Goal: Task Accomplishment & Management: Complete application form

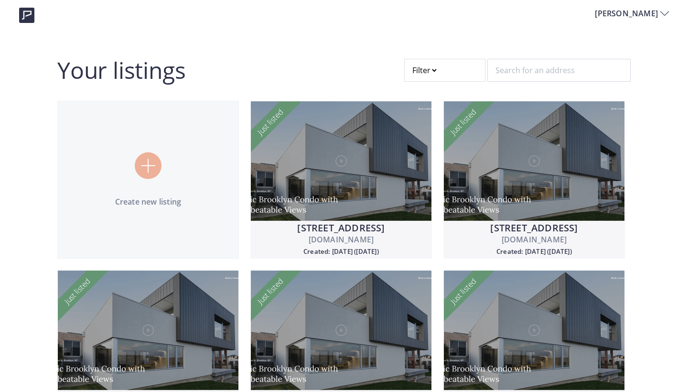
click at [110, 170] on div "Create new listing" at bounding box center [148, 179] width 181 height 55
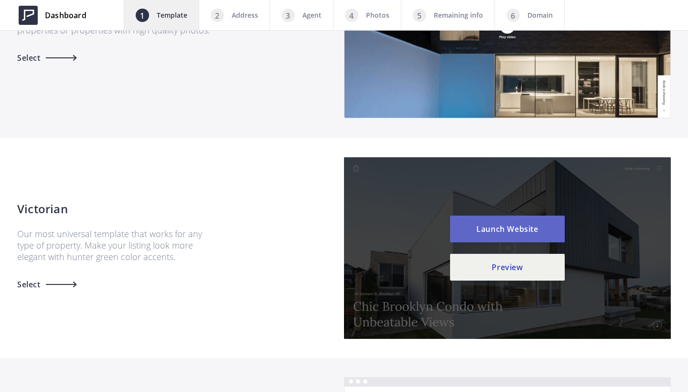
scroll to position [739, 0]
click at [518, 231] on button "Launch Website" at bounding box center [507, 228] width 115 height 27
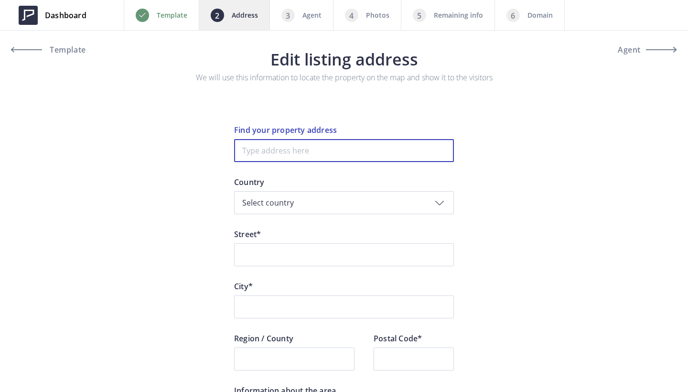
paste input "[STREET_ADDRESS]"
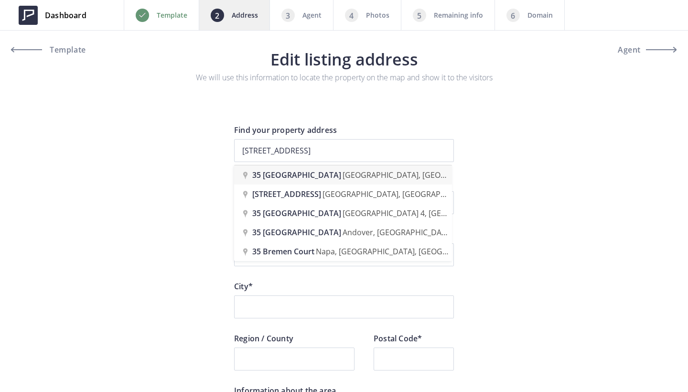
type input "35 Bremen Lane, Mississauga, ON, Canada"
type input "Bremen Lane 35"
type input "Mississauga"
type input "ON"
type input "L5M 1G7"
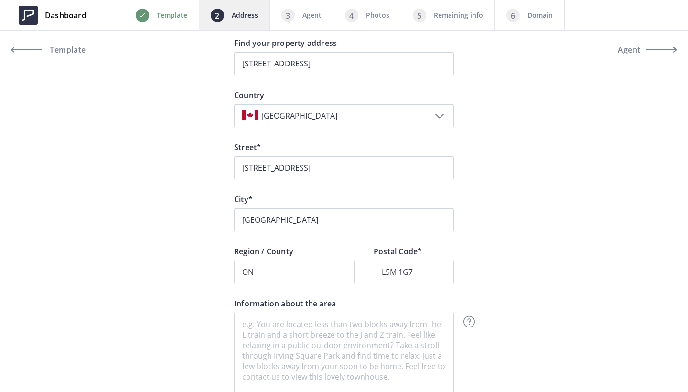
scroll to position [98, 0]
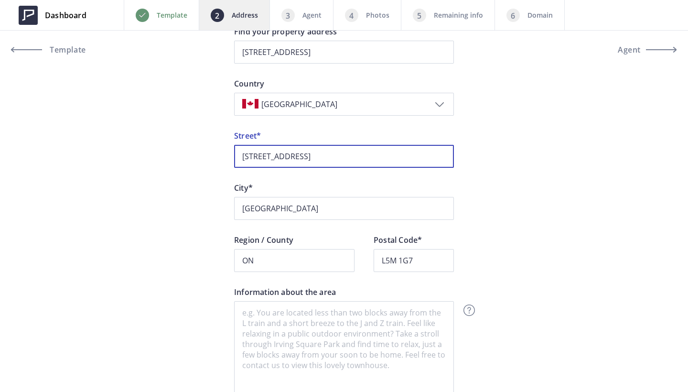
click at [336, 151] on input "35 Bremen Lane 35" at bounding box center [344, 156] width 220 height 23
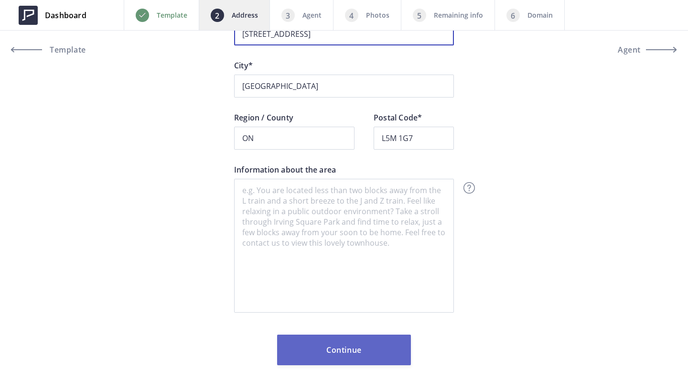
type input "[STREET_ADDRESS]"
click at [326, 344] on button "Continue" at bounding box center [344, 349] width 134 height 31
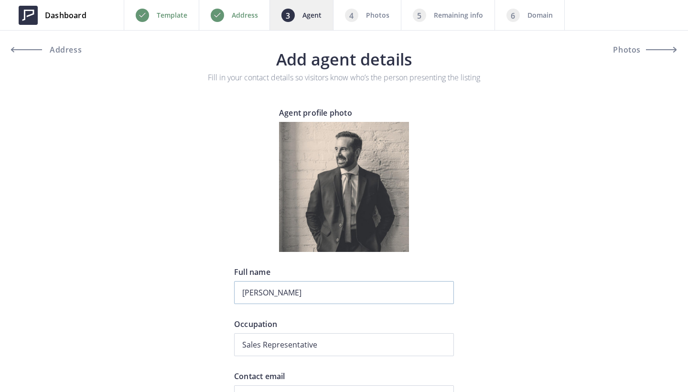
type input "[PHONE_NUMBER]"
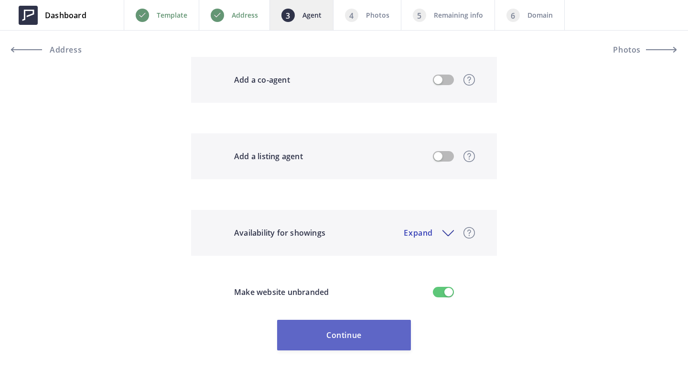
scroll to position [842, 0]
click at [336, 341] on button "Continue" at bounding box center [344, 335] width 134 height 31
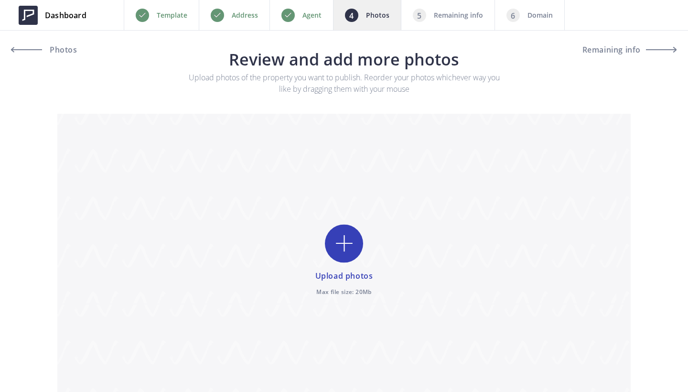
click at [342, 240] on input "file" at bounding box center [343, 261] width 573 height 294
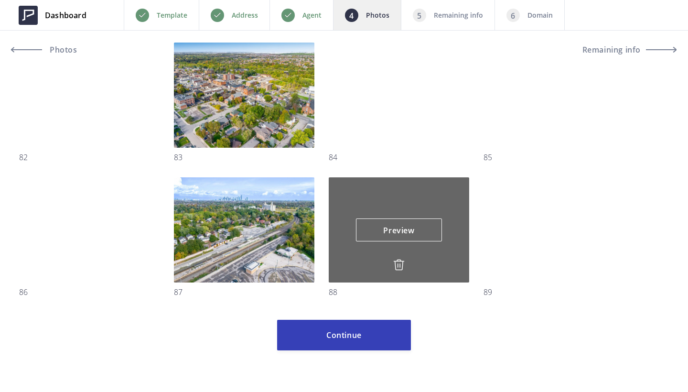
scroll to position [2245, 0]
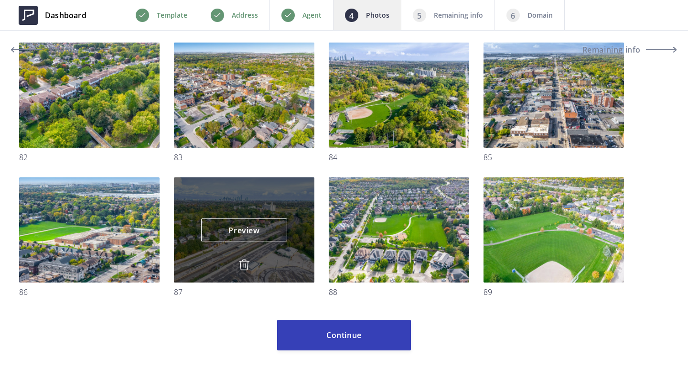
click at [245, 260] on img at bounding box center [243, 264] width 11 height 11
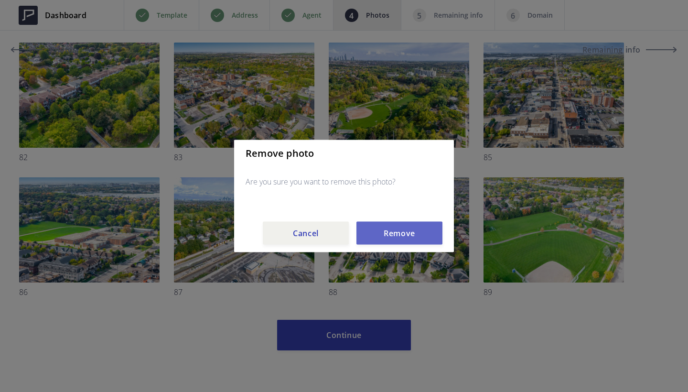
click at [421, 232] on button "Remove" at bounding box center [399, 233] width 86 height 23
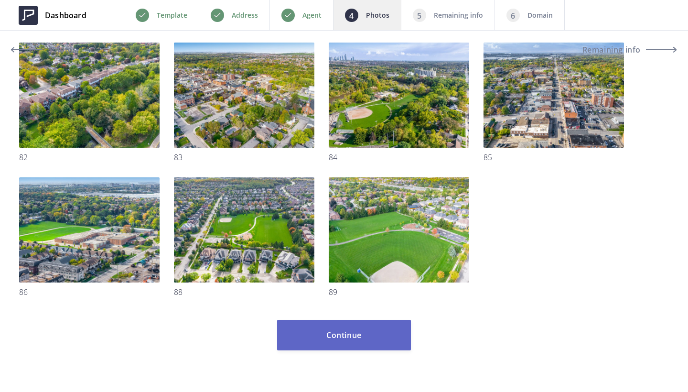
click at [347, 334] on button "Continue" at bounding box center [344, 335] width 134 height 31
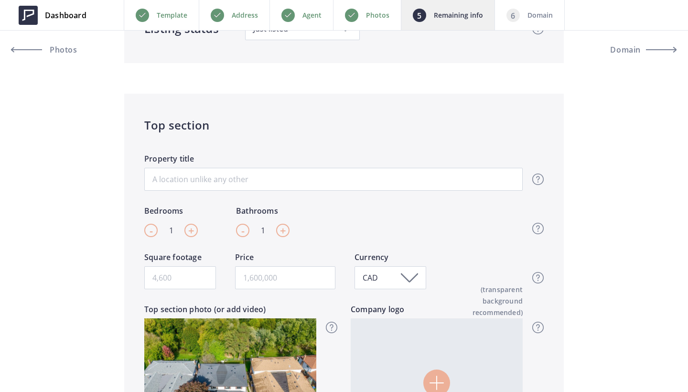
scroll to position [130, 0]
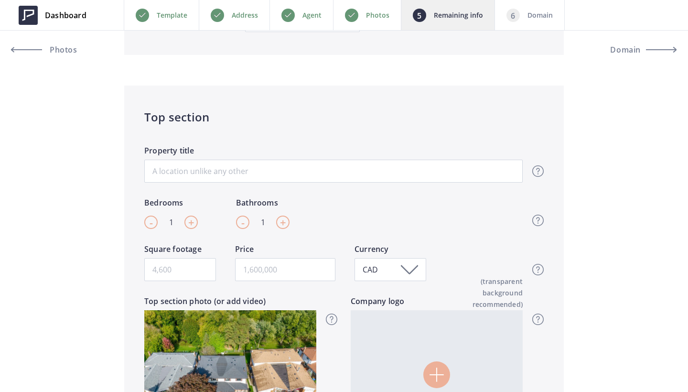
click at [198, 224] on div "- 1 + Bedrooms - 1 + Bathrooms Top section - Beds & Baths Please enter the amou…" at bounding box center [333, 220] width 378 height 46
click at [191, 223] on span "+" at bounding box center [191, 222] width 6 height 14
type input "4"
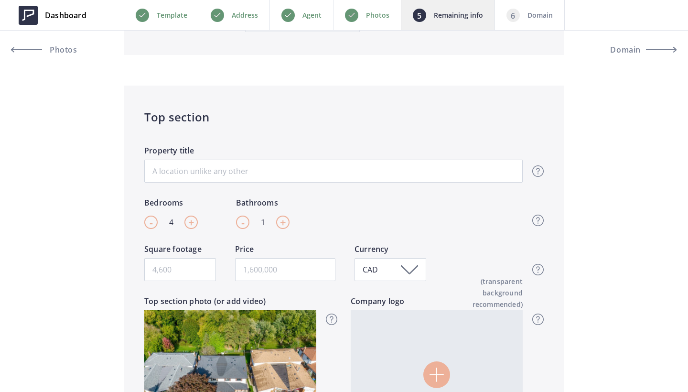
click at [281, 219] on span "+" at bounding box center [283, 222] width 6 height 14
type input "2"
click at [162, 270] on input "Square footage" at bounding box center [180, 269] width 72 height 23
type input "1683"
type input "1,149,000"
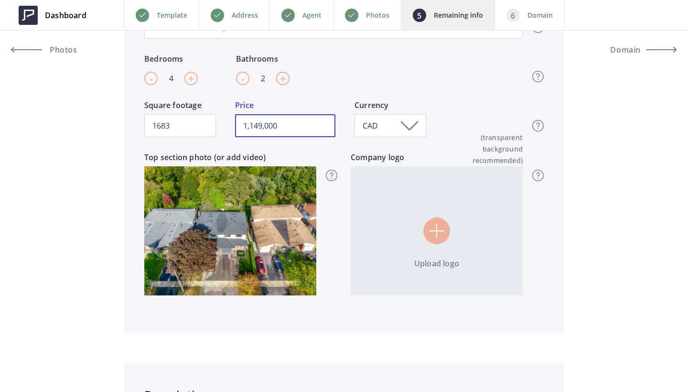
scroll to position [147, 0]
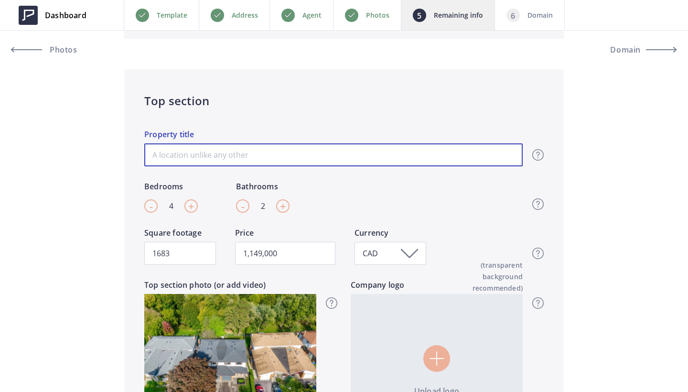
click at [317, 154] on input "Property title" at bounding box center [333, 154] width 378 height 23
paste input "4-bedroom home in the very desirable Streetsville area"
type input "4-bedroom home in the very desirable Streetsville area"
type input "1,149,000"
click at [165, 155] on input "4-bedroom home in the very desirable Streetsville area" at bounding box center [333, 154] width 378 height 23
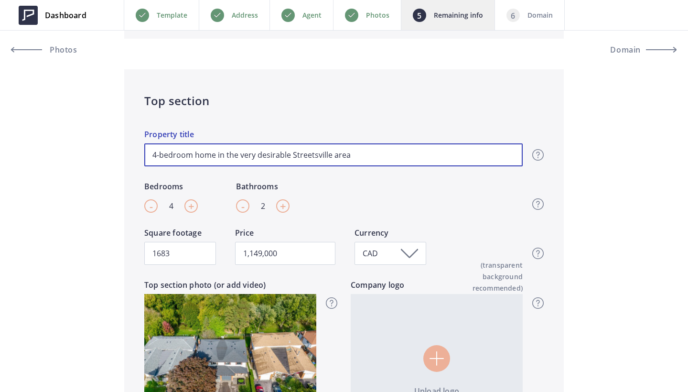
type input "4-edroom home in the very desirable Streetsville area"
type input "1,149,000"
type input "4-Bedroom home in the very desirable Streetsville area"
type input "1,149,000"
click at [146, 154] on input "4-Bedroom home in the very desirable Streetsville area" at bounding box center [333, 154] width 378 height 23
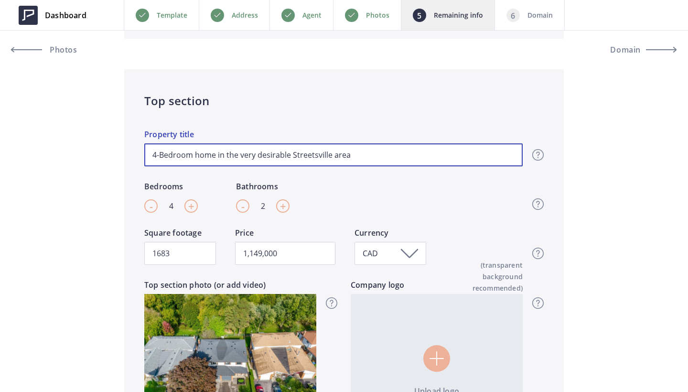
drag, startPoint x: 256, startPoint y: 156, endPoint x: 225, endPoint y: 156, distance: 31.0
click at [225, 156] on input "4-Bedroom home in the very desirable Streetsville area" at bounding box center [333, 154] width 378 height 23
type input "4-Bedroom home in desirable Streetsville area"
type input "1,149,000"
drag, startPoint x: 259, startPoint y: 155, endPoint x: 227, endPoint y: 155, distance: 32.0
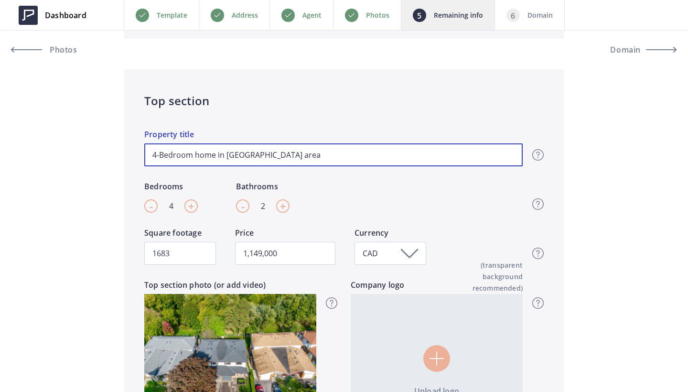
click at [227, 155] on input "4-Bedroom home in desirable Streetsville area" at bounding box center [333, 154] width 378 height 23
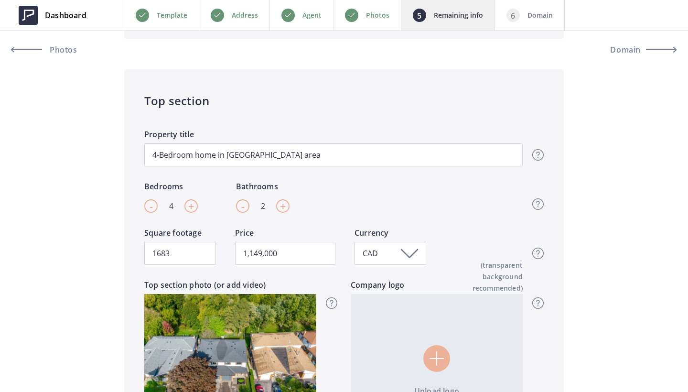
click at [229, 174] on div "4-Bedroom home in desirable Streetsville area Property title Top section title …" at bounding box center [333, 154] width 378 height 52
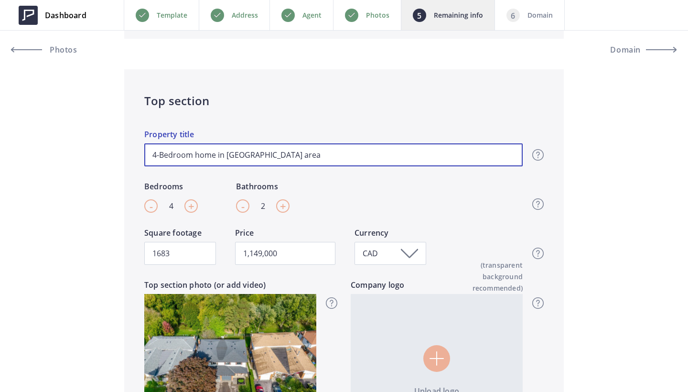
click at [154, 154] on input "4-Bedroom home in desirable Streetsville area" at bounding box center [333, 154] width 378 height 23
type input "M4-Bedroom home in desirable Streetsville area"
type input "1,149,000"
type input "Mo4-Bedroom home in desirable Streetsville area"
type input "1,149,000"
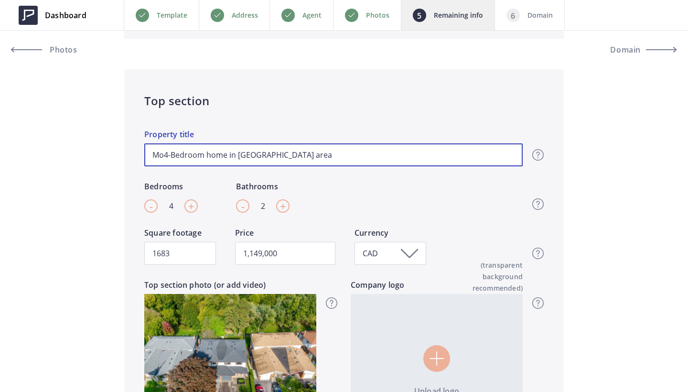
type input "Mod4-Bedroom home in desirable Streetsville area"
type input "1,149,000"
type input "Mode4-Bedroom home in desirable Streetsville area"
type input "1,149,000"
type input "Moder4-Bedroom home in desirable Streetsville area"
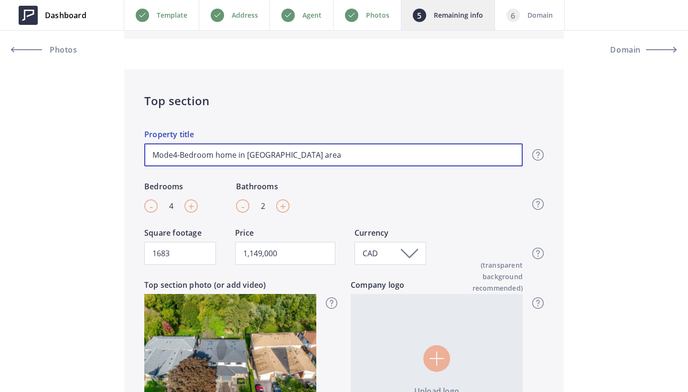
type input "1,149,000"
type input "Modern4-Bedroom home in desirable Streetsville area"
type input "1,149,000"
type input "Modern 4-Bedroom home in desirable Streetsville area"
type input "1,149,000"
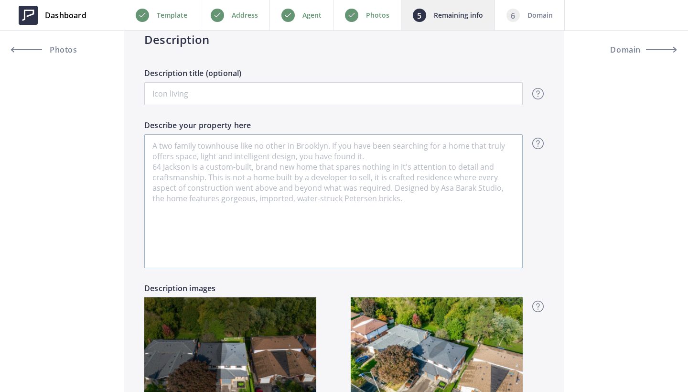
scroll to position [635, 0]
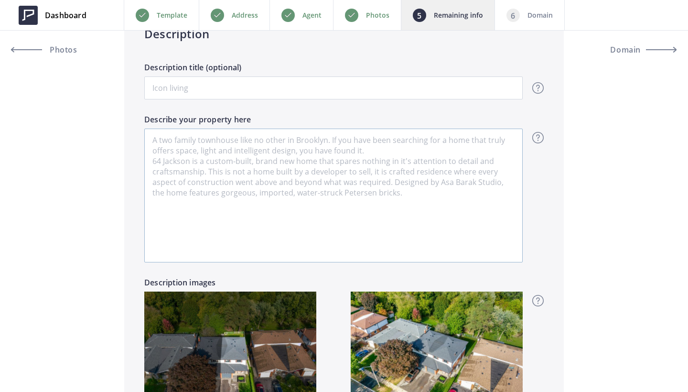
type input "Modern 4-Bedroom home in desirable Streetsville area"
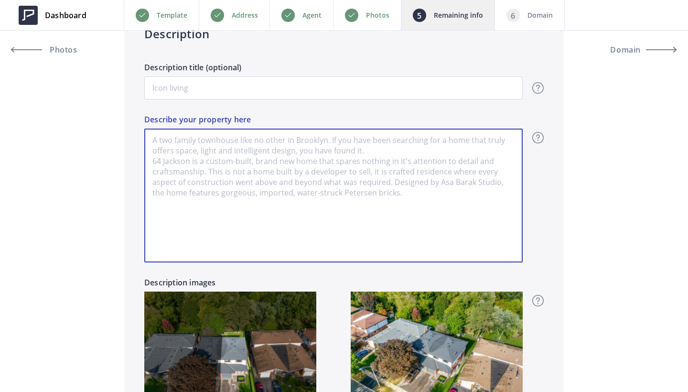
click at [284, 184] on textarea "Describe your property here" at bounding box center [333, 195] width 378 height 134
paste textarea "Welcome to this stunning modern 4-bedroom home in the very desirable Streetsvil…"
type input "1,149,000"
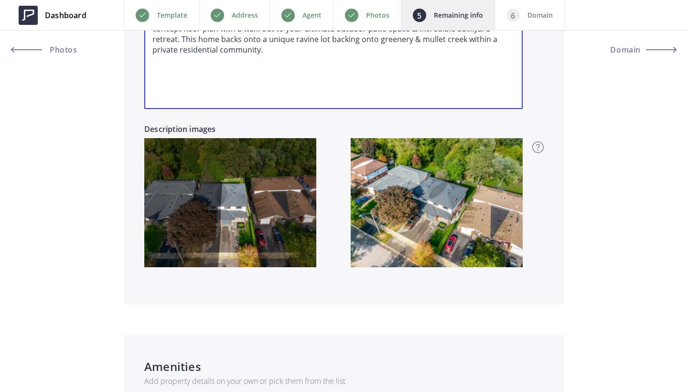
scroll to position [808, 0]
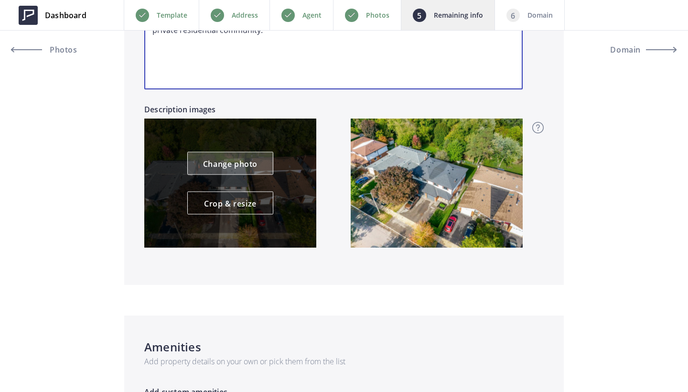
type textarea "Welcome to this stunning modern 4-bedroom home in the very desirable Streetsvil…"
click at [231, 164] on link "Change photo" at bounding box center [230, 163] width 86 height 23
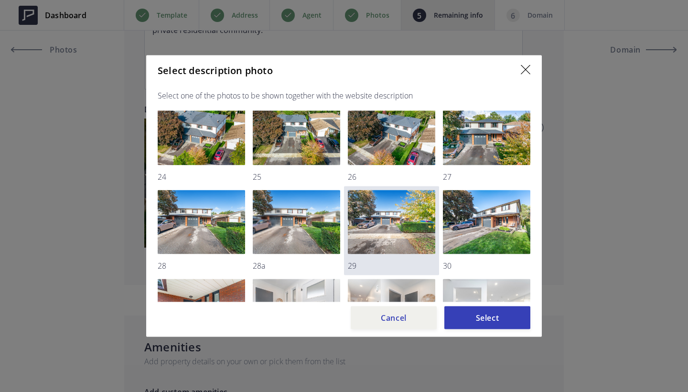
scroll to position [87, 0]
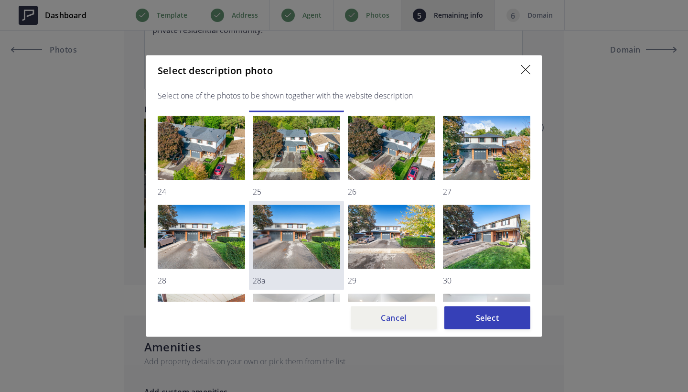
click at [301, 238] on img at bounding box center [296, 237] width 87 height 64
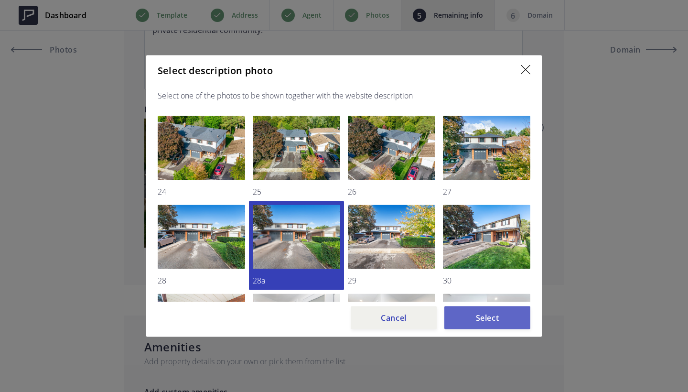
click at [498, 315] on button "Select" at bounding box center [487, 317] width 86 height 23
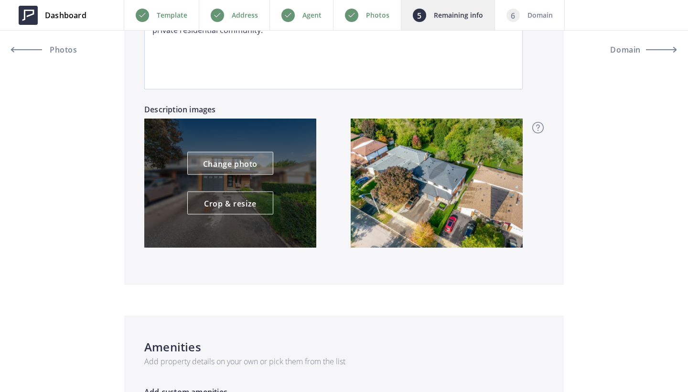
click at [263, 160] on link "Change photo" at bounding box center [230, 163] width 86 height 23
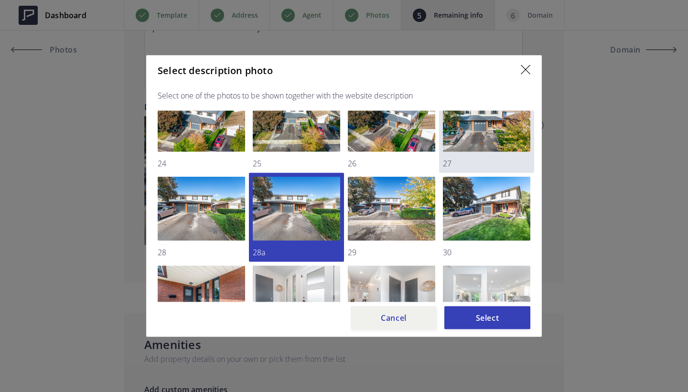
scroll to position [142, 0]
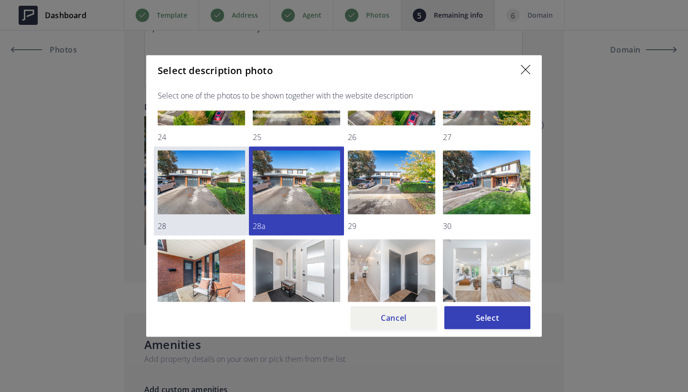
click at [226, 181] on img at bounding box center [201, 182] width 87 height 64
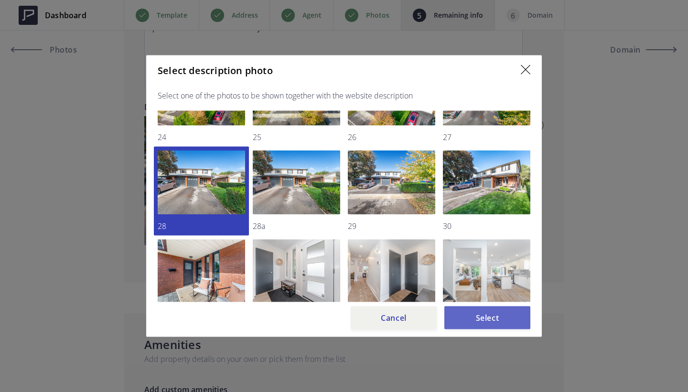
click at [511, 309] on button "Select" at bounding box center [487, 317] width 86 height 23
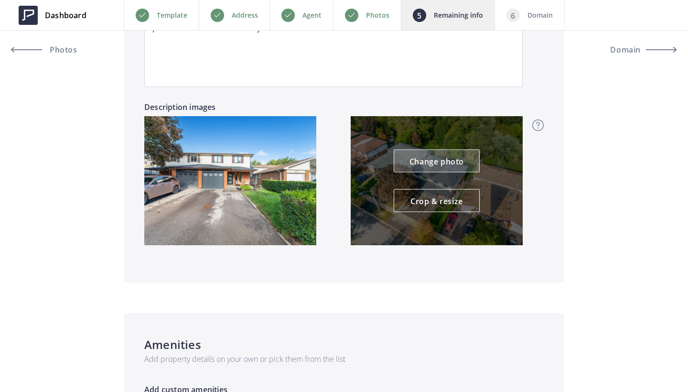
click at [421, 160] on link "Change photo" at bounding box center [437, 160] width 86 height 23
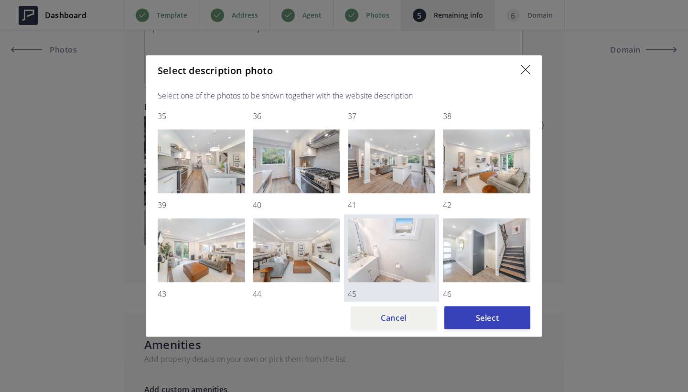
scroll to position [427, 0]
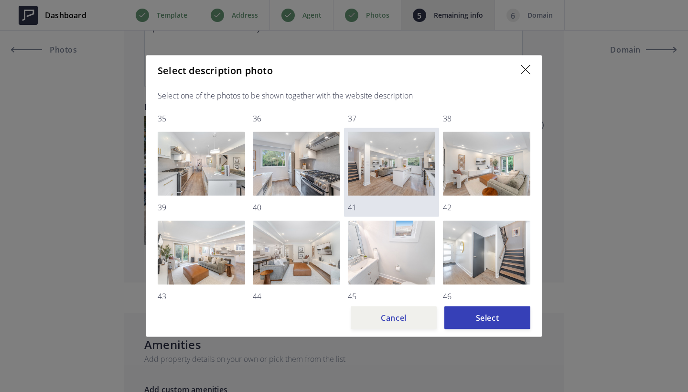
click at [413, 178] on img at bounding box center [391, 164] width 87 height 64
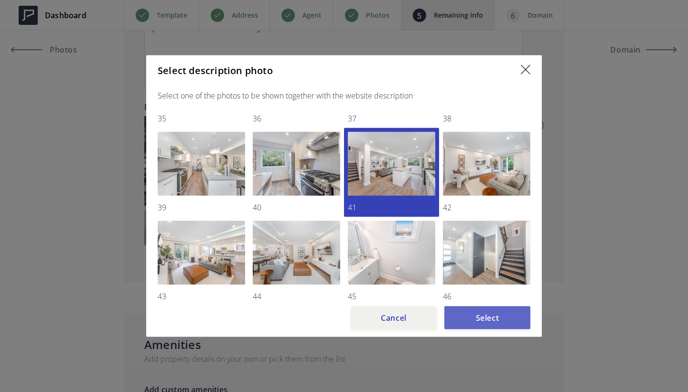
click at [506, 311] on button "Select" at bounding box center [487, 317] width 86 height 23
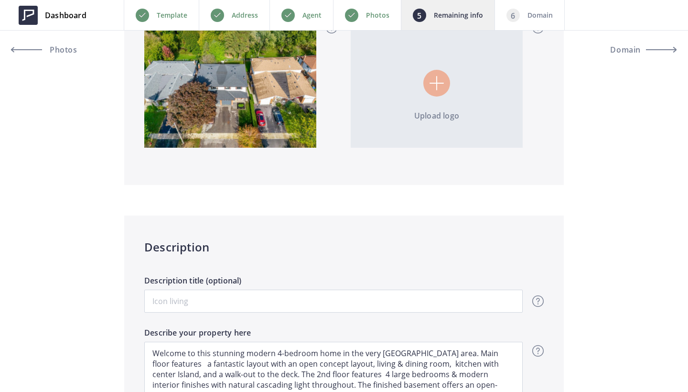
scroll to position [332, 0]
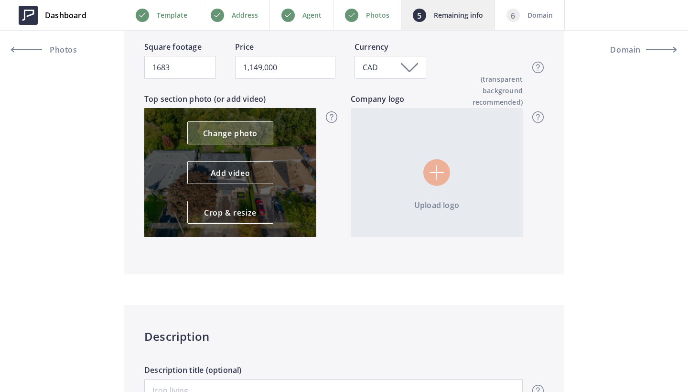
click at [243, 136] on link "Change photo" at bounding box center [230, 132] width 86 height 23
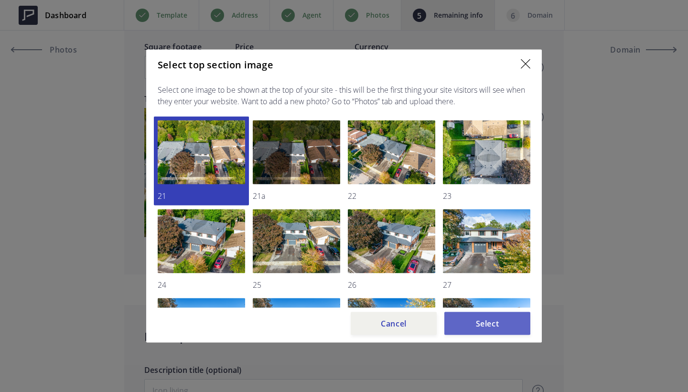
click at [468, 319] on button "Select" at bounding box center [487, 323] width 86 height 23
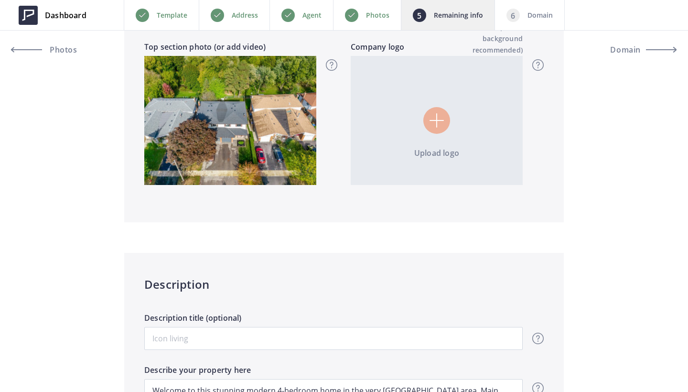
scroll to position [363, 0]
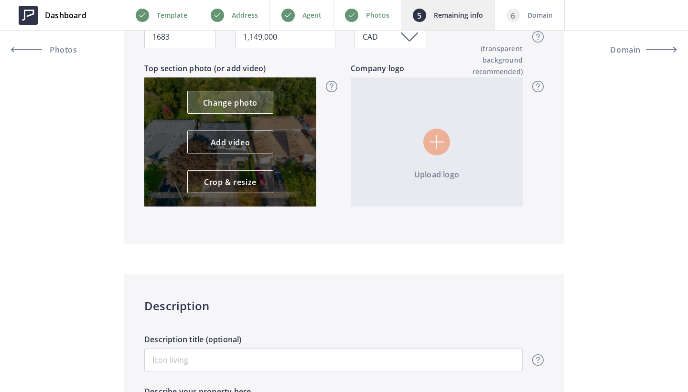
click at [223, 102] on link "Change photo" at bounding box center [230, 102] width 86 height 23
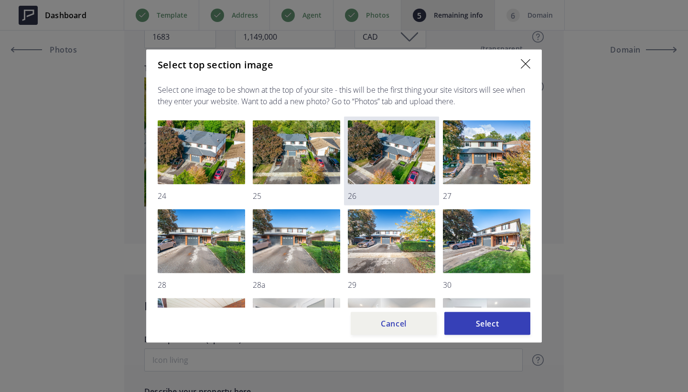
scroll to position [90, 0]
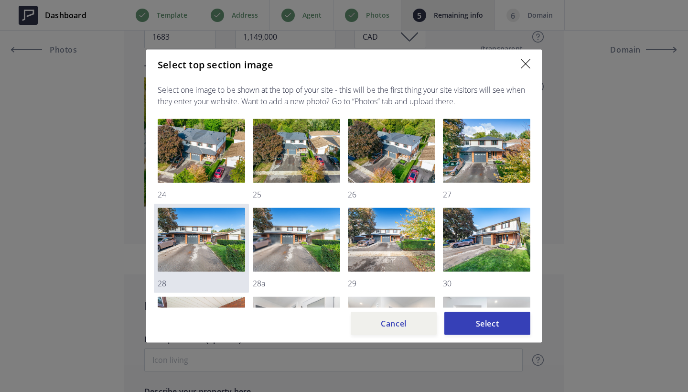
click at [199, 260] on img at bounding box center [201, 240] width 87 height 64
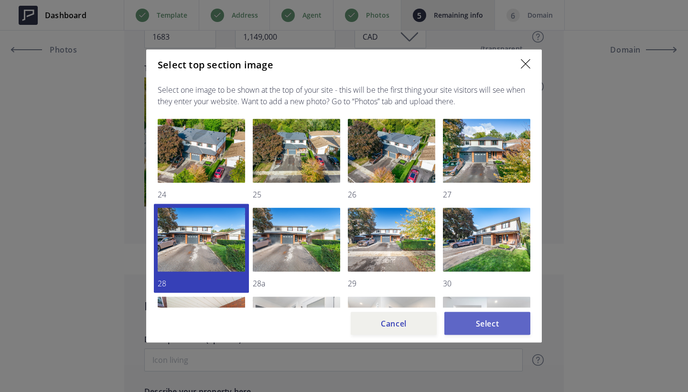
click at [497, 327] on button "Select" at bounding box center [487, 323] width 86 height 23
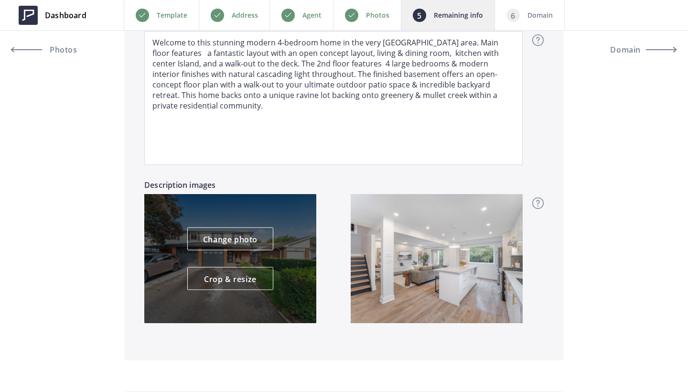
scroll to position [739, 0]
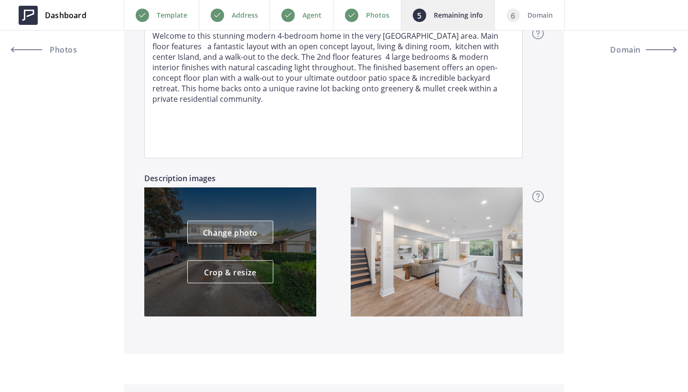
click at [232, 237] on link "Change photo" at bounding box center [230, 232] width 86 height 23
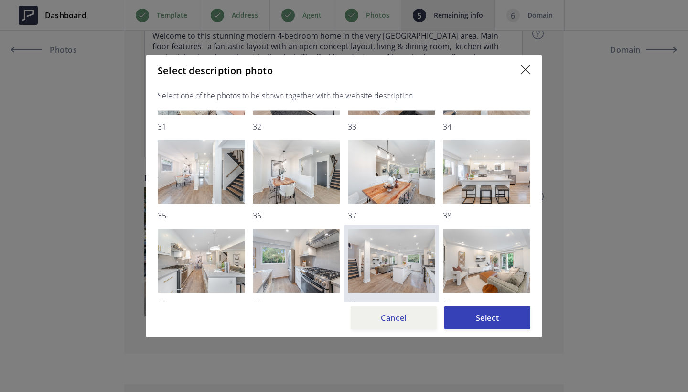
scroll to position [320, 0]
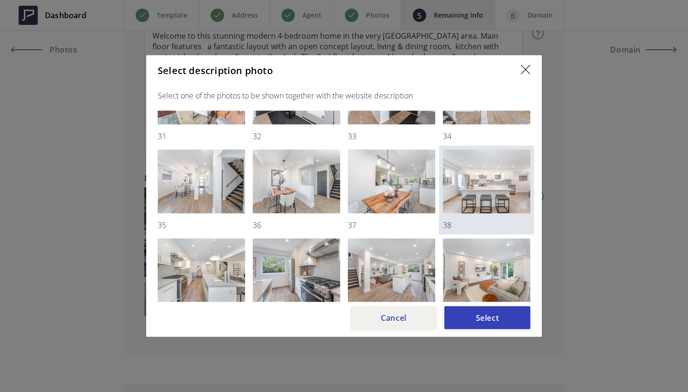
click at [491, 186] on img at bounding box center [486, 181] width 87 height 64
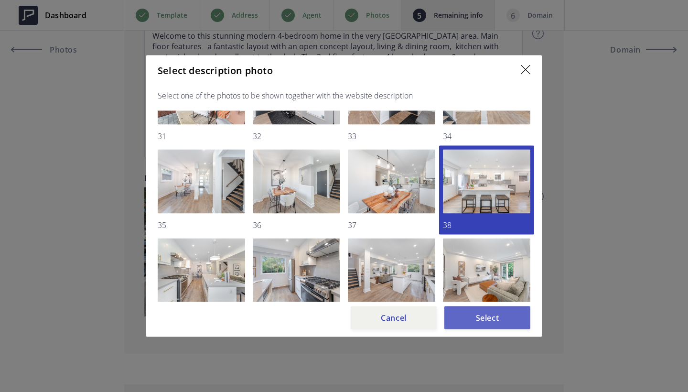
click at [491, 321] on button "Select" at bounding box center [487, 317] width 86 height 23
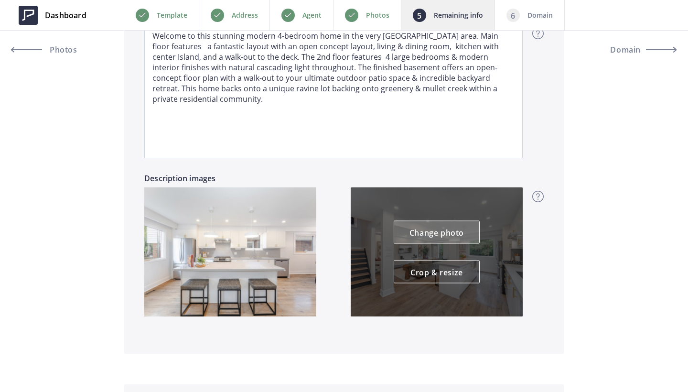
click at [434, 230] on link "Change photo" at bounding box center [437, 232] width 86 height 23
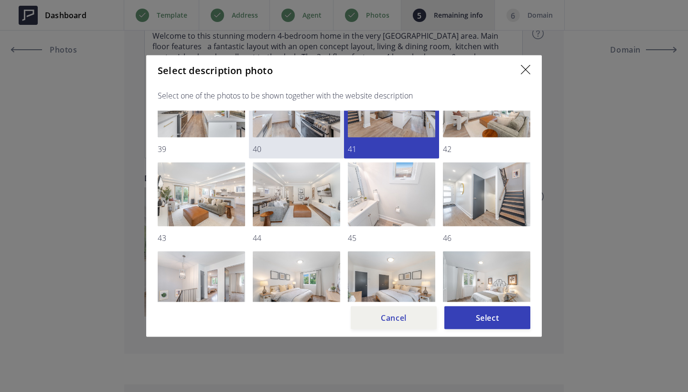
scroll to position [509, 0]
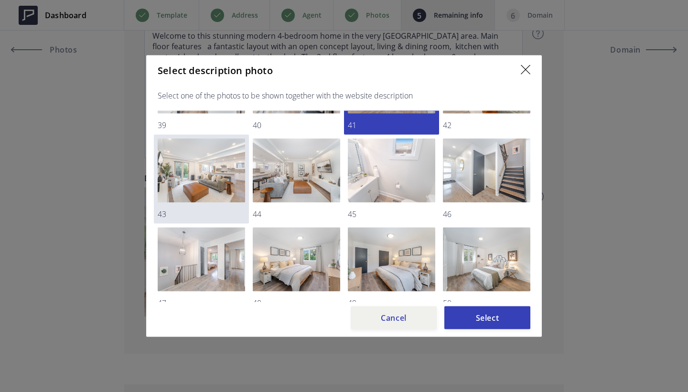
click at [211, 173] on img at bounding box center [201, 171] width 87 height 64
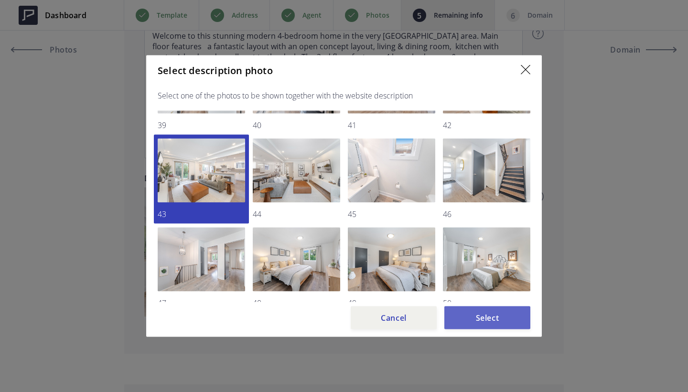
click at [501, 314] on button "Select" at bounding box center [487, 317] width 86 height 23
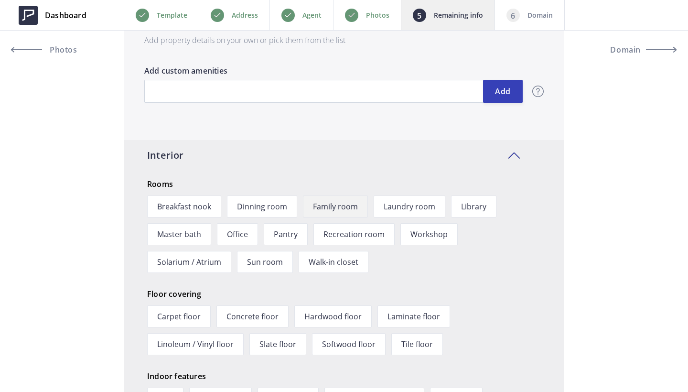
scroll to position [1140, 0]
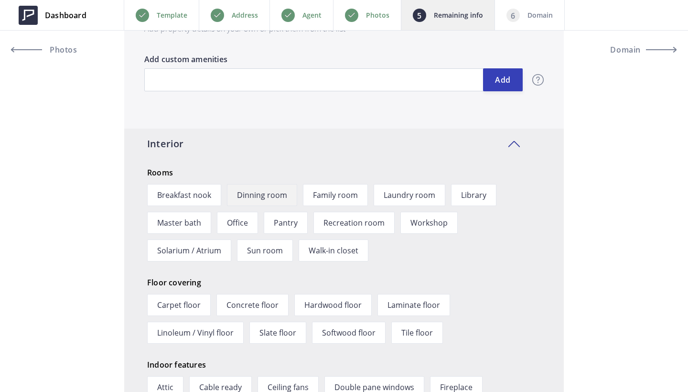
click at [254, 195] on span "Dinning room" at bounding box center [262, 195] width 70 height 22
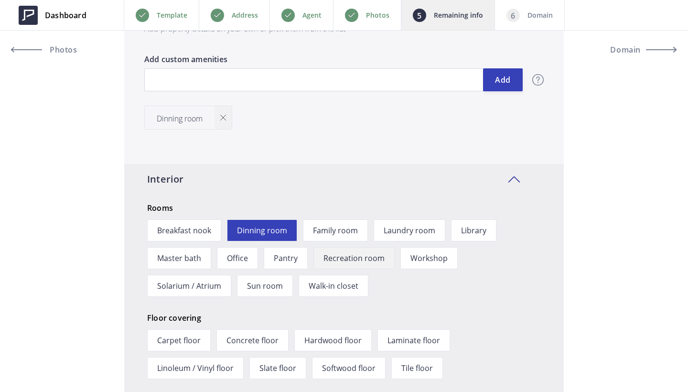
click at [358, 256] on span "Recreation room" at bounding box center [353, 258] width 81 height 22
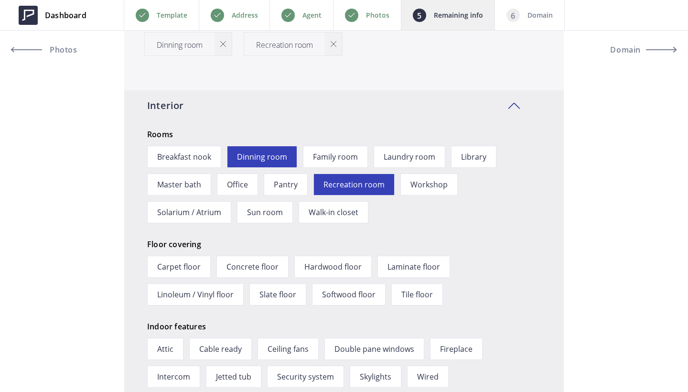
scroll to position [1223, 0]
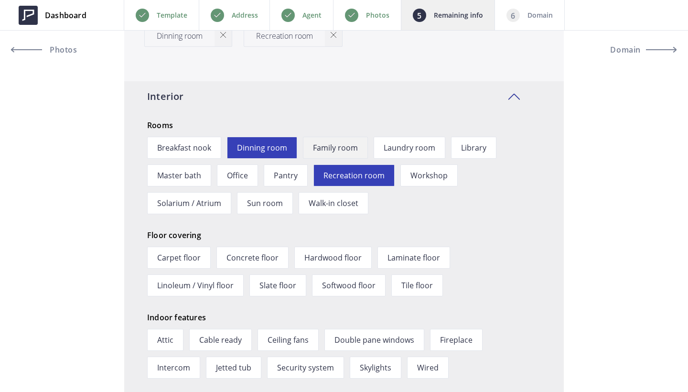
click at [347, 145] on span "Family room" at bounding box center [335, 148] width 65 height 22
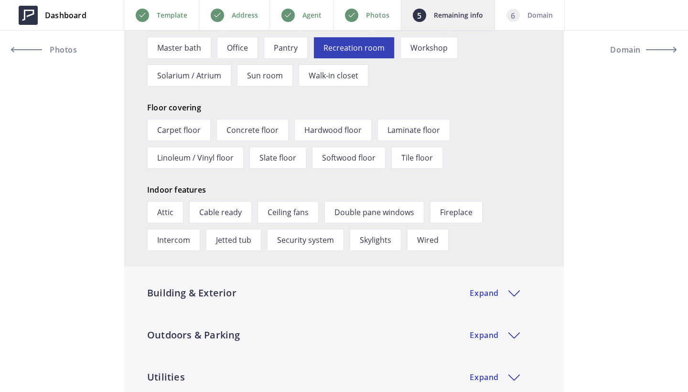
scroll to position [1354, 0]
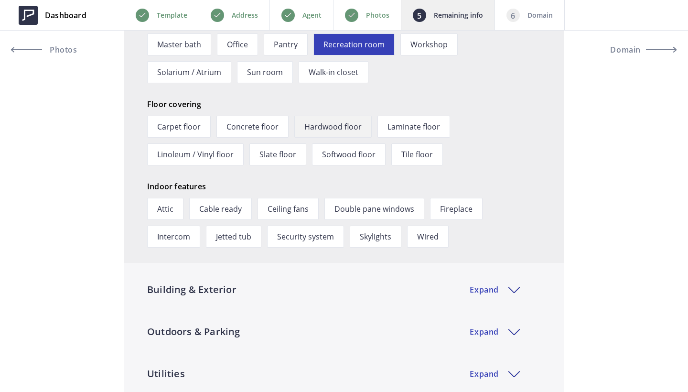
click at [322, 125] on span "Hardwood floor" at bounding box center [332, 127] width 77 height 22
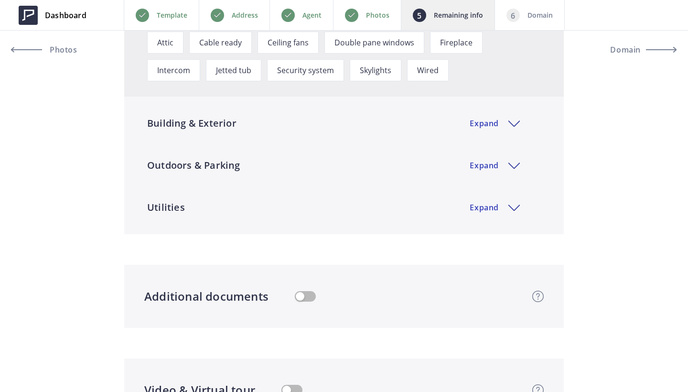
scroll to position [1576, 0]
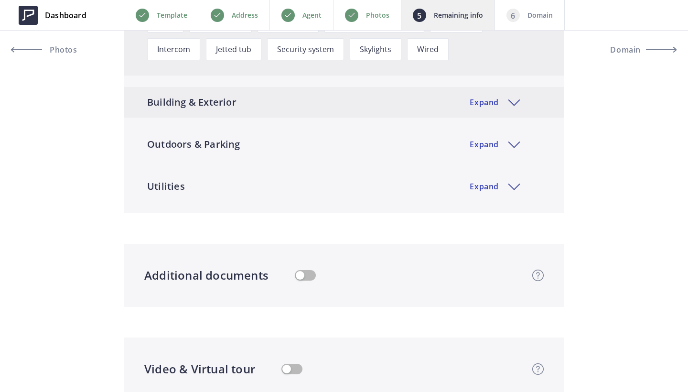
click at [298, 100] on div "Building & Exterior Expand" at bounding box center [343, 102] width 439 height 31
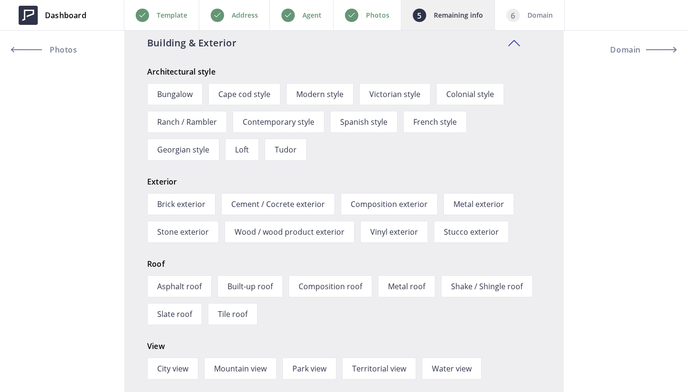
scroll to position [1664, 0]
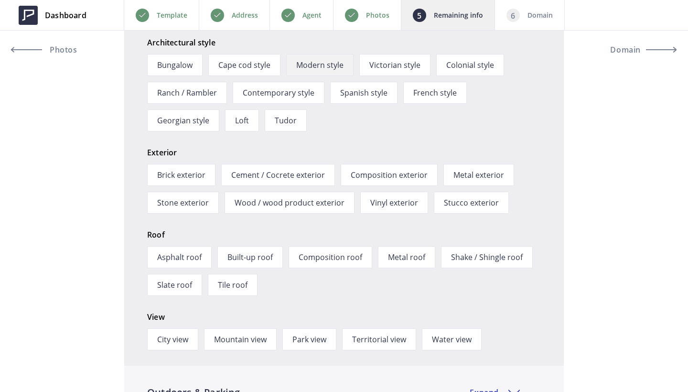
click at [319, 68] on span "Modern style" at bounding box center [319, 65] width 67 height 22
click at [192, 170] on span "Brick exterior" at bounding box center [181, 175] width 68 height 22
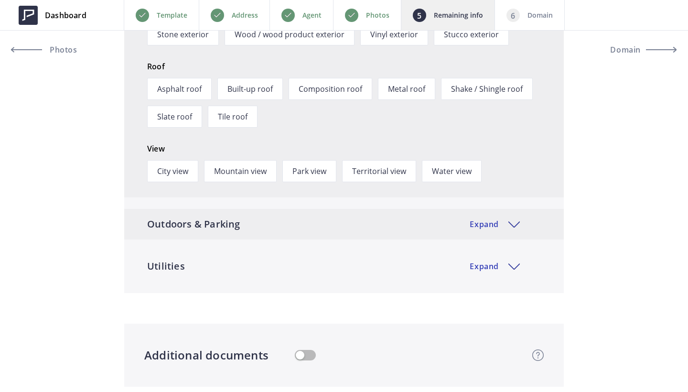
scroll to position [1839, 0]
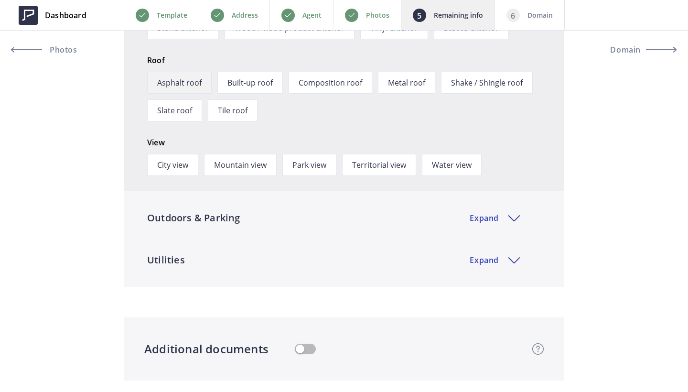
click at [187, 92] on span "Asphalt roof" at bounding box center [179, 83] width 64 height 22
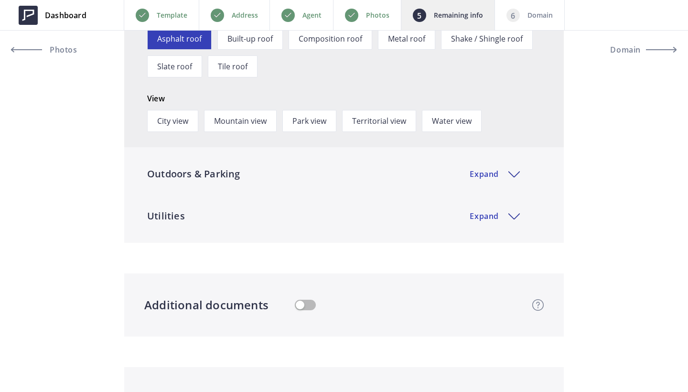
scroll to position [1890, 0]
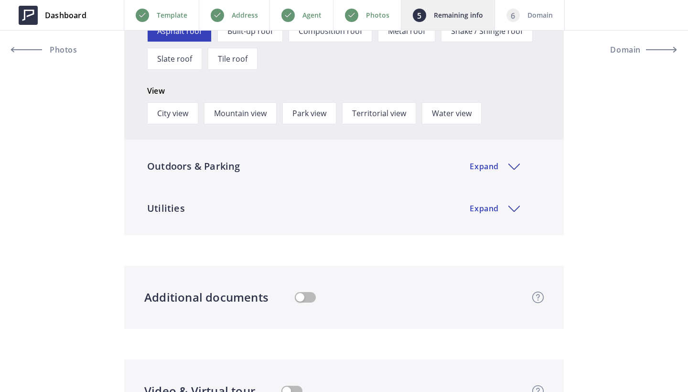
click at [352, 235] on div "Utilities Expand Cooling Central cooling Solar cooling Evaporative cooling Geot…" at bounding box center [343, 214] width 439 height 42
click at [344, 193] on div "Outdoors & Parking Expand Parking No parking Off-street parking On-street parki…" at bounding box center [343, 172] width 439 height 42
click at [334, 181] on div "Outdoors & Parking Expand" at bounding box center [343, 166] width 439 height 31
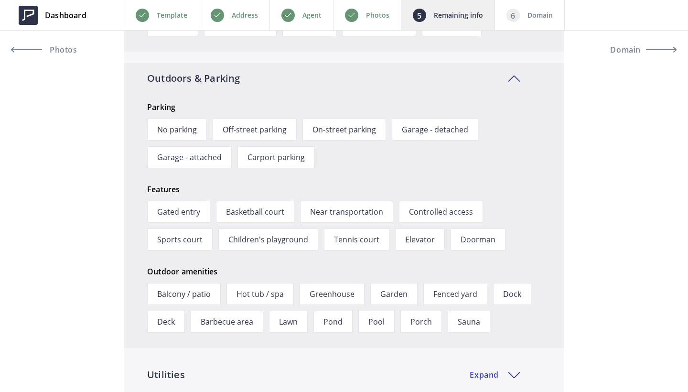
scroll to position [1980, 0]
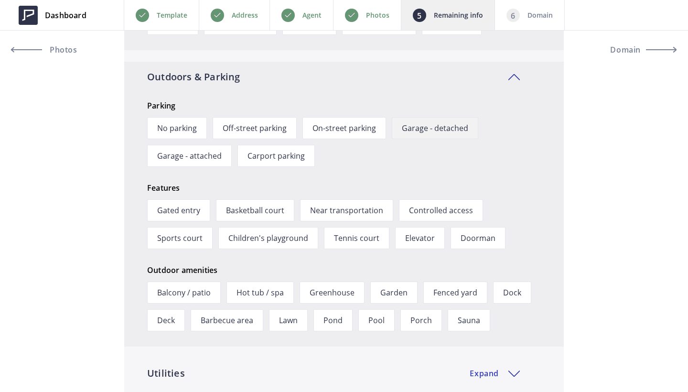
click at [420, 139] on span "Garage - detached" at bounding box center [435, 128] width 86 height 22
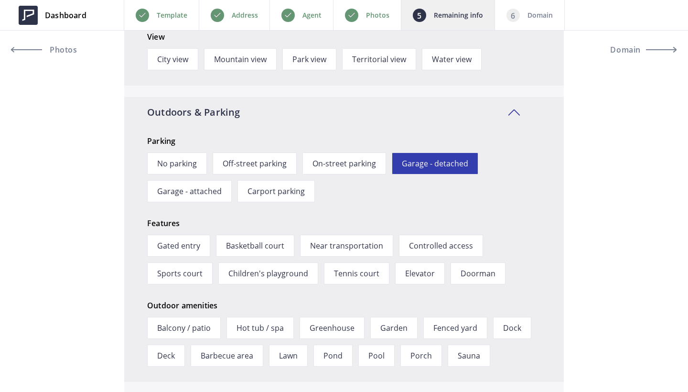
click at [464, 160] on span "Garage - detached" at bounding box center [435, 163] width 86 height 22
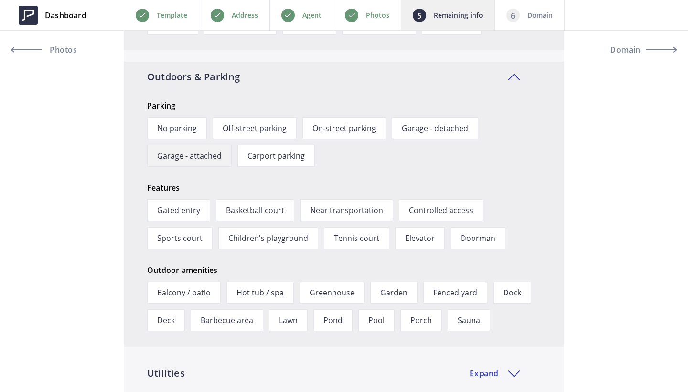
click at [225, 167] on span "Garage - attached" at bounding box center [189, 156] width 85 height 22
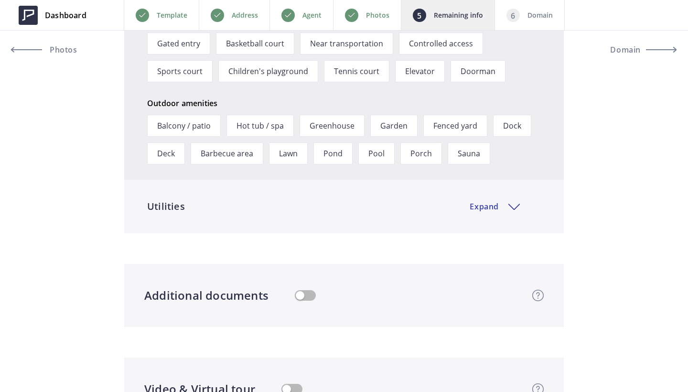
scroll to position [2183, 0]
click at [470, 126] on span "Fenced yard" at bounding box center [455, 125] width 64 height 22
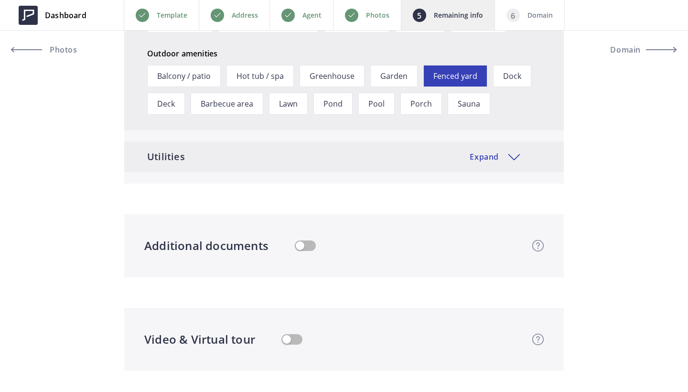
click at [355, 157] on div "Utilities Expand" at bounding box center [343, 156] width 439 height 31
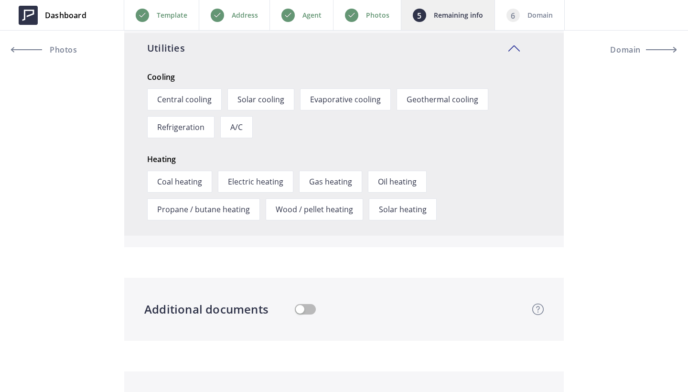
scroll to position [2388, 0]
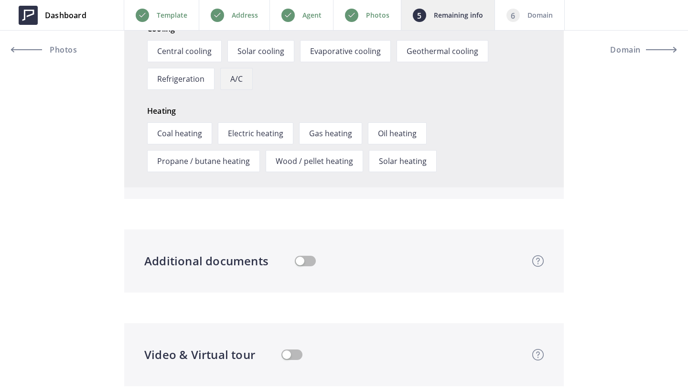
click at [238, 82] on span "A/C" at bounding box center [236, 79] width 32 height 22
click at [333, 139] on span "Gas heating" at bounding box center [330, 133] width 63 height 22
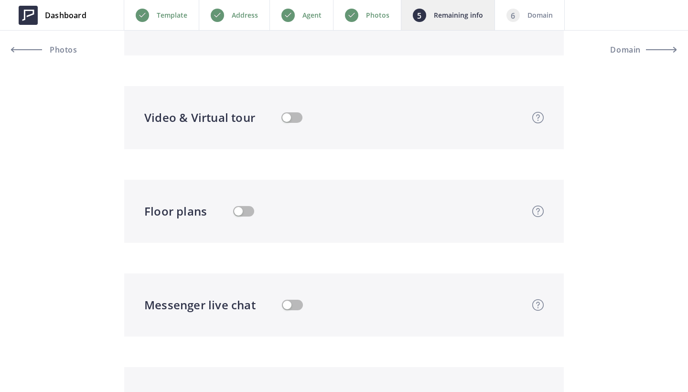
scroll to position [2649, 0]
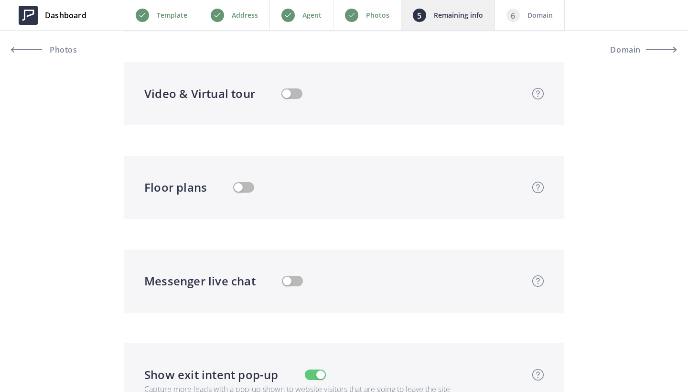
click at [287, 99] on button "button" at bounding box center [291, 93] width 21 height 11
type input "1,149,000"
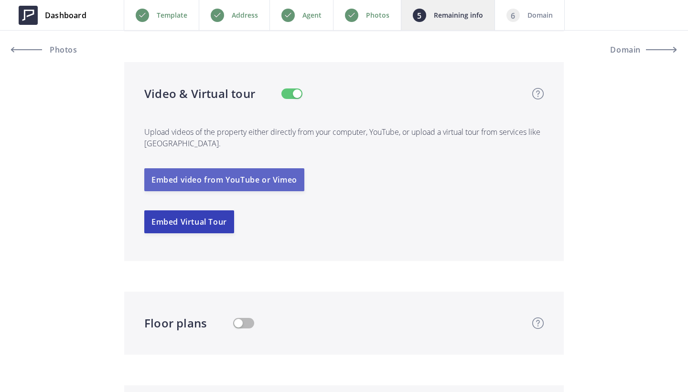
click at [290, 191] on button "Embed video from YouTube or Vimeo" at bounding box center [224, 179] width 160 height 23
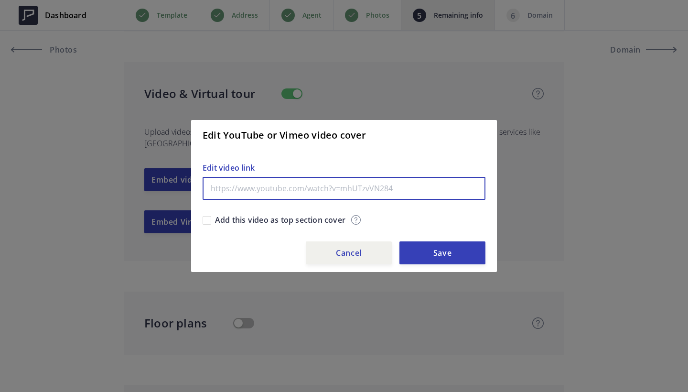
click at [258, 189] on input "text" at bounding box center [344, 188] width 283 height 23
paste input "youtube.com/watch?v=EVhygPi_iYk&embeds_referring_euri=https%3A%2F%2Fmediatours.…"
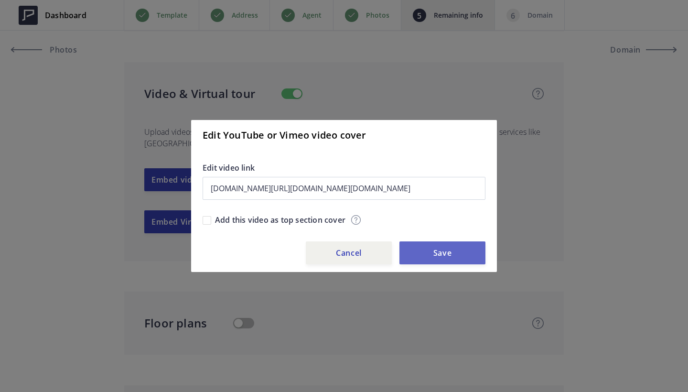
click at [441, 250] on button "Save" at bounding box center [442, 252] width 86 height 23
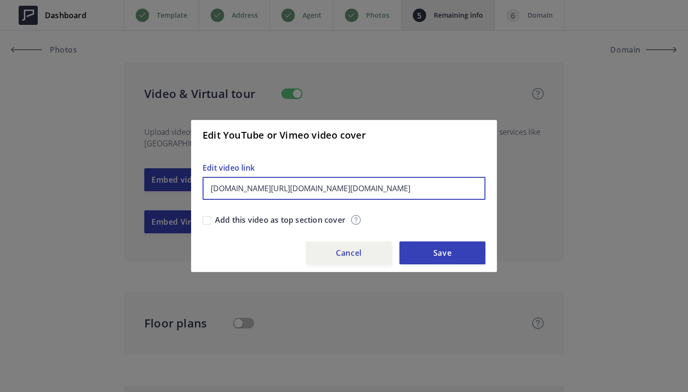
drag, startPoint x: 478, startPoint y: 189, endPoint x: 111, endPoint y: 170, distance: 367.3
click at [111, 170] on div "Edit YouTube or Vimeo video cover youtube.com/watch?v=EVhygPi_iYk&embeds_referr…" at bounding box center [344, 196] width 688 height 392
drag, startPoint x: 209, startPoint y: 189, endPoint x: 431, endPoint y: 187, distance: 222.1
click at [431, 187] on input "2Fmediatours.ca%2F&embeds_referring_origin=https%3A%2F%2Fmediatours.ca&source_v…" at bounding box center [344, 188] width 283 height 23
type input "%2Fmediatours.ca&source_ve_path=OTY3MTQ"
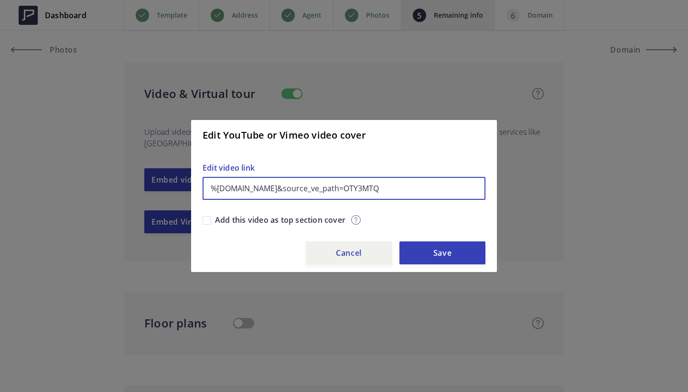
drag, startPoint x: 414, startPoint y: 191, endPoint x: 68, endPoint y: 186, distance: 346.3
click at [68, 186] on div "Edit YouTube or Vimeo video cover %2Fmediatours.ca&source_ve_path=OTY3MTQ Edit …" at bounding box center [344, 196] width 688 height 392
paste input "https://www.youtube.com/watch?v=EVhygPi_iYk"
type input "https://www.youtube.com/watch?v=EVhygPi_iYk"
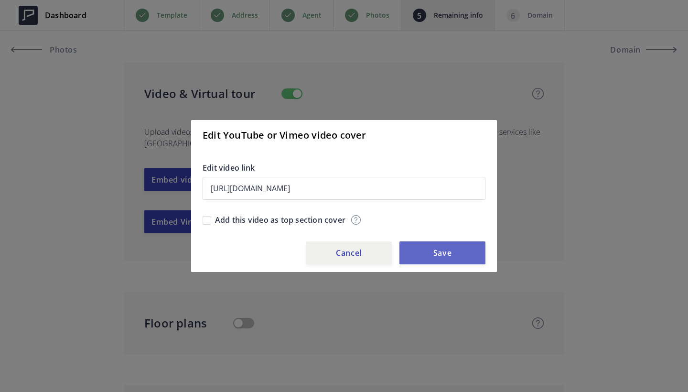
click at [456, 244] on button "Save" at bounding box center [442, 252] width 86 height 23
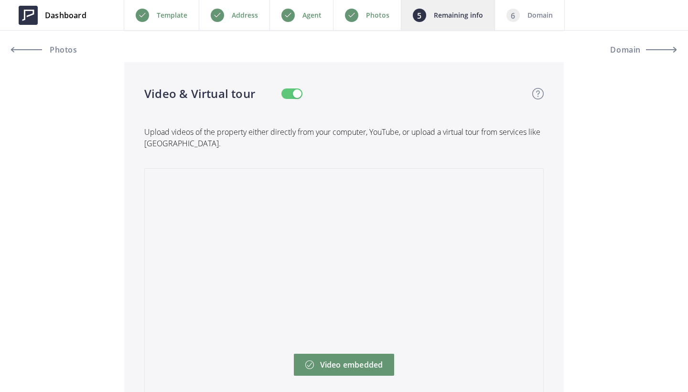
scroll to position [2948, 0]
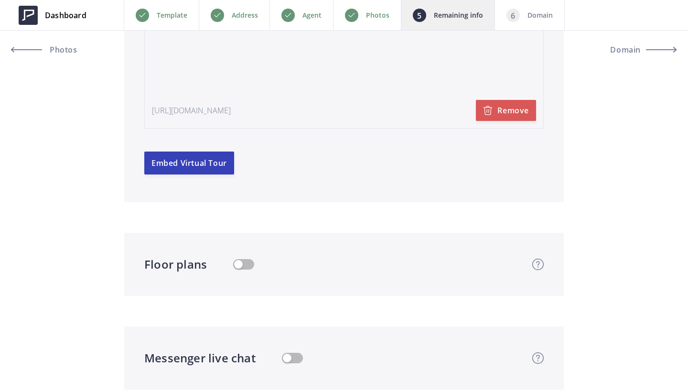
click at [237, 269] on button "button" at bounding box center [243, 264] width 21 height 11
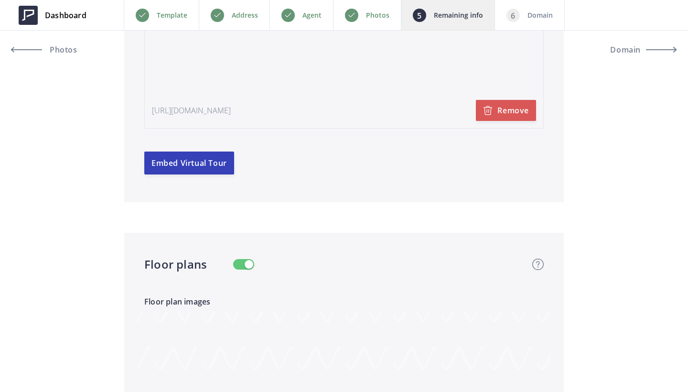
type input "1,149,000"
click at [214, 174] on button "Embed Virtual Tour" at bounding box center [189, 162] width 90 height 23
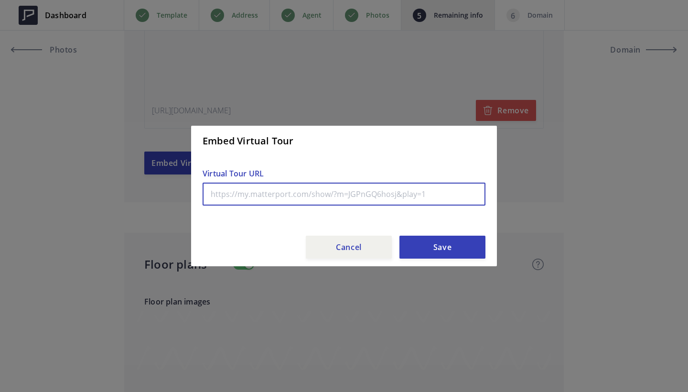
click at [342, 190] on input "text" at bounding box center [344, 193] width 283 height 23
paste input "https://my.matterport.com/show/?m=pXKoT2D329T&play=0"
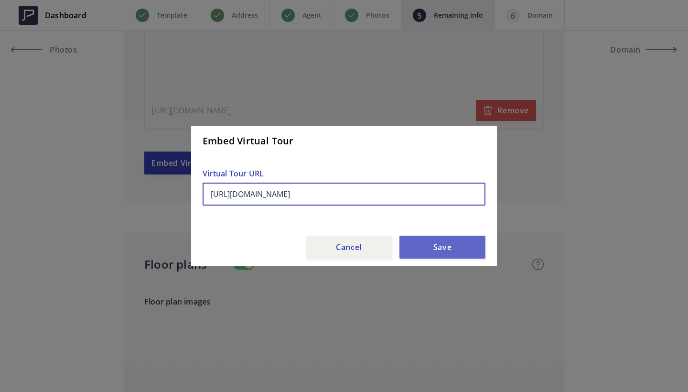
type input "https://my.matterport.com/show/?m=pXKoT2D329T&play=0"
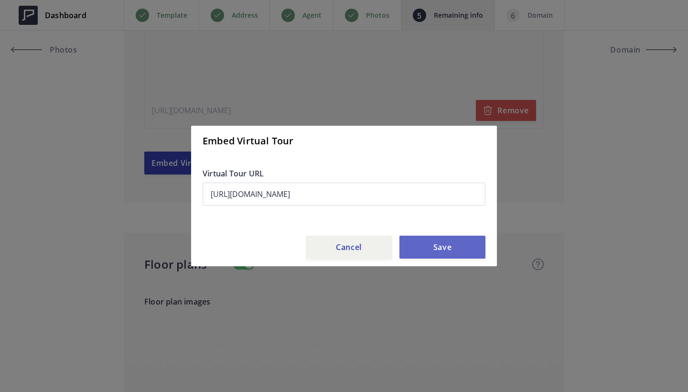
click at [465, 246] on button "Save" at bounding box center [442, 246] width 86 height 23
type input "1,149,000"
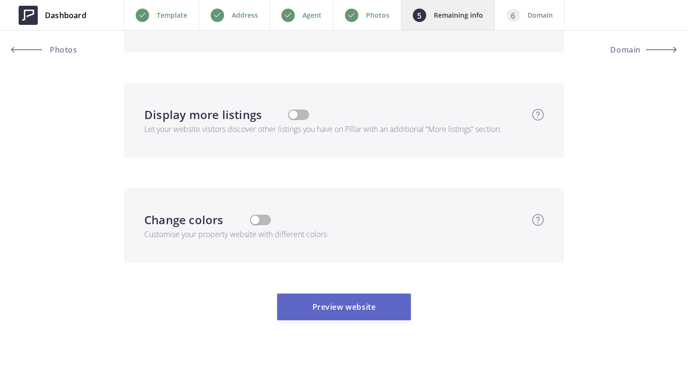
scroll to position [4067, 0]
click at [365, 296] on button "Preview website" at bounding box center [344, 306] width 134 height 27
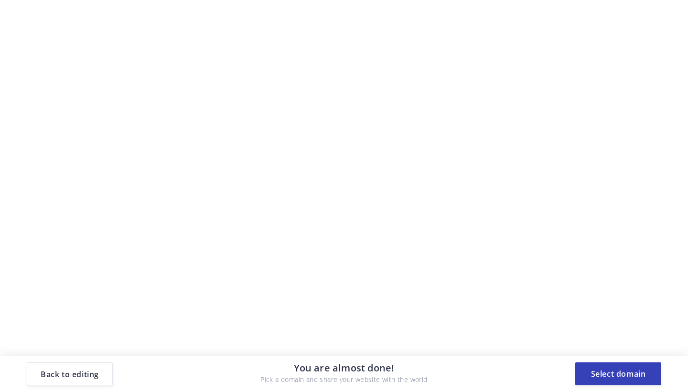
scroll to position [0, 0]
click at [627, 376] on button "Select domain" at bounding box center [618, 373] width 86 height 23
click at [617, 371] on button "Select domain" at bounding box center [618, 373] width 86 height 23
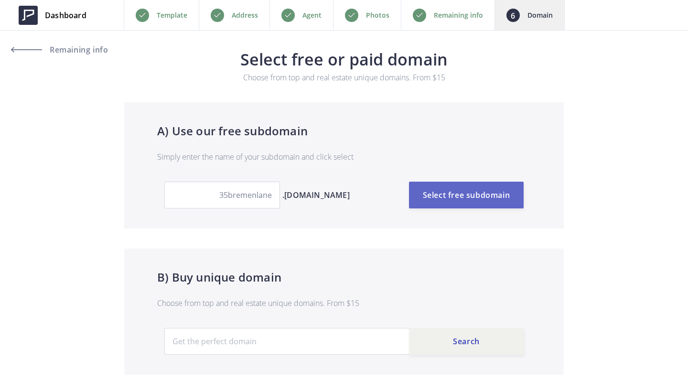
click at [496, 194] on button "Select free subdomain" at bounding box center [466, 194] width 115 height 27
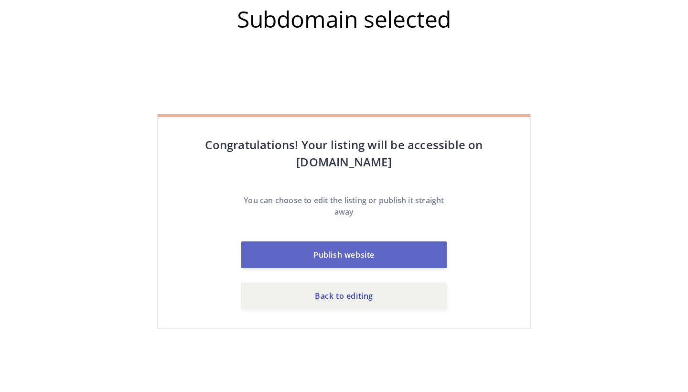
click at [404, 254] on button "Publish website" at bounding box center [343, 254] width 205 height 27
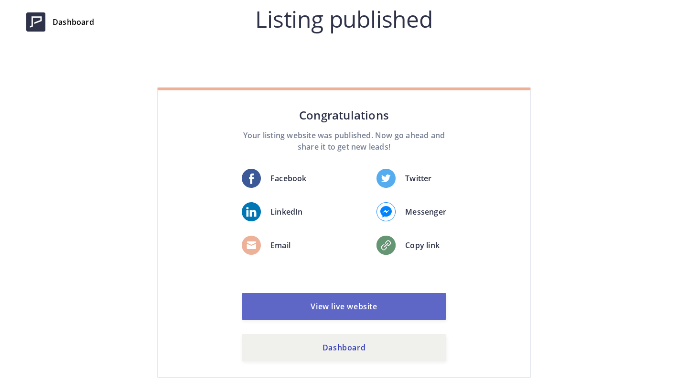
click at [363, 302] on link "View live website" at bounding box center [344, 306] width 204 height 27
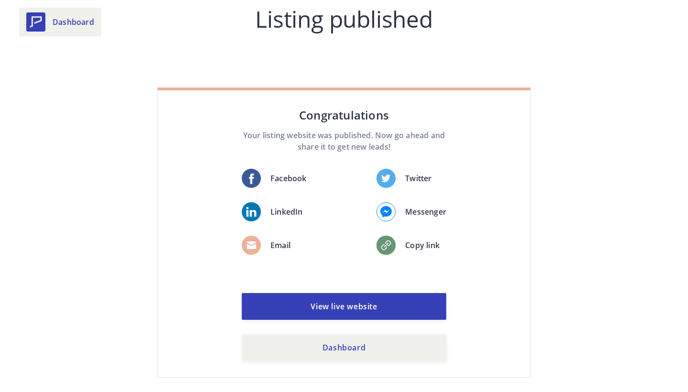
click at [49, 17] on link "Dashboard" at bounding box center [60, 22] width 82 height 29
